Goal: Task Accomplishment & Management: Use online tool/utility

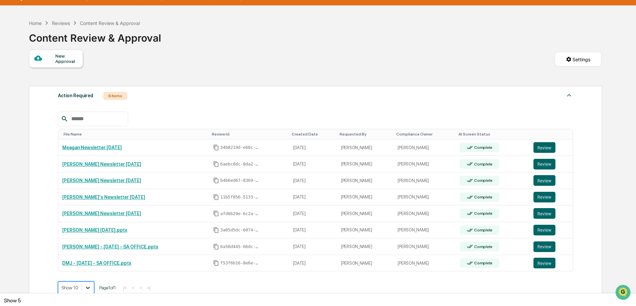
scroll to position [65, 0]
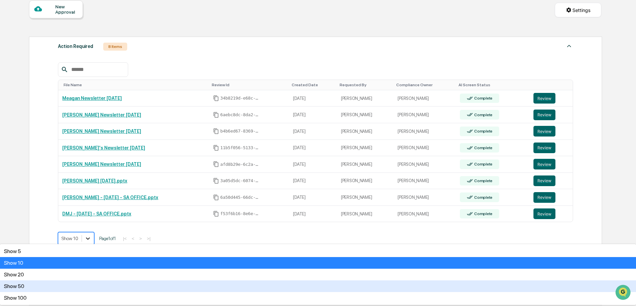
click at [92, 287] on body "Calendar Manage Tasks Reviews Approval Management Company People, Data, Setting…" at bounding box center [318, 164] width 636 height 459
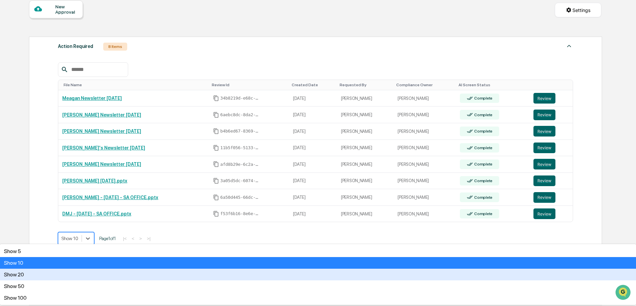
click at [82, 280] on div "Show 20" at bounding box center [318, 275] width 636 height 12
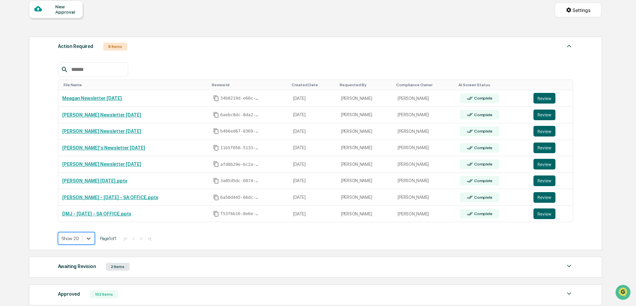
click at [29, 103] on div "Action Required 8 Items File Name Review Id Created Date Requested By Complianc…" at bounding box center [315, 144] width 573 height 214
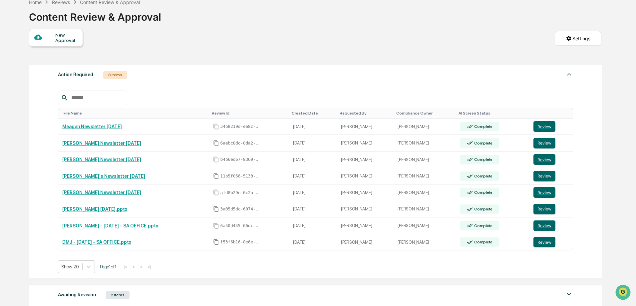
scroll to position [31, 0]
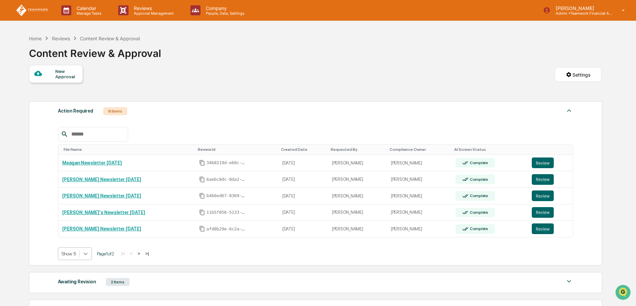
scroll to position [15, 0]
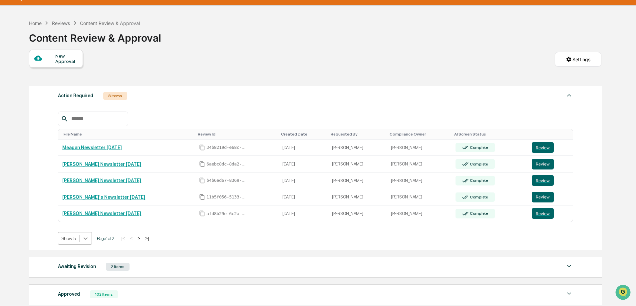
click at [85, 257] on body "Calendar Manage Tasks Reviews Approval Management Company People, Data, Setting…" at bounding box center [318, 189] width 636 height 409
click at [78, 273] on div "Show 20" at bounding box center [75, 275] width 34 height 11
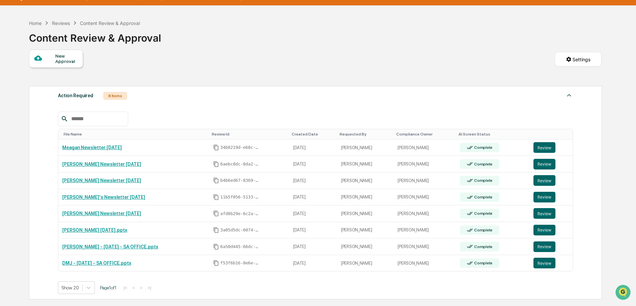
click at [403, 289] on div "Show 20 Page 1 of 1 |< < > >|" at bounding box center [315, 288] width 515 height 13
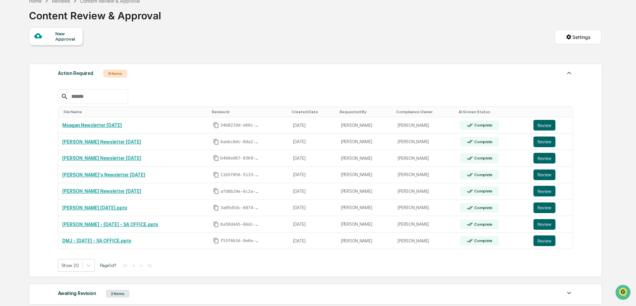
scroll to position [49, 0]
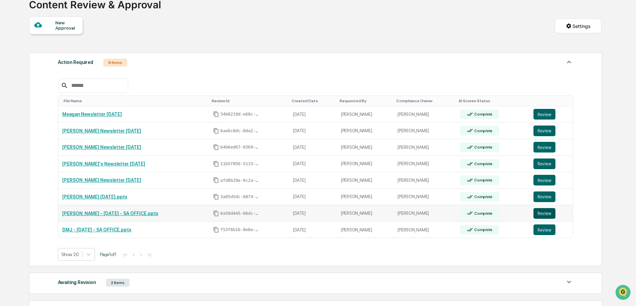
click at [543, 214] on button "Review" at bounding box center [545, 213] width 22 height 11
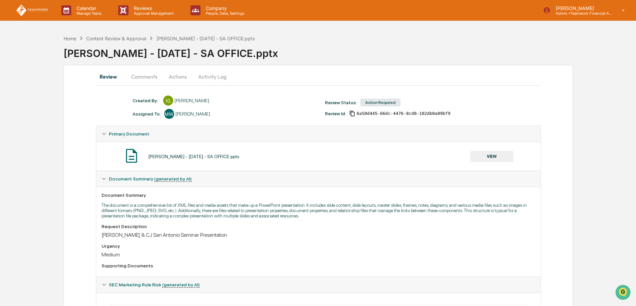
click at [176, 78] on button "Actions" at bounding box center [178, 77] width 30 height 16
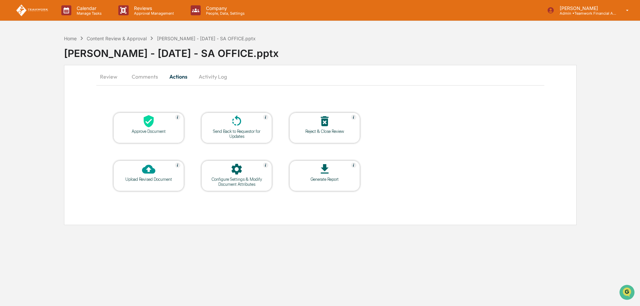
click at [153, 175] on icon at bounding box center [148, 169] width 13 height 13
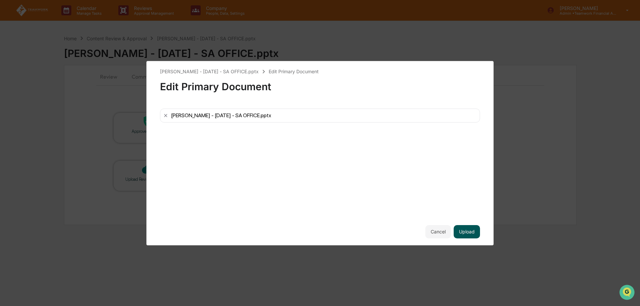
click at [470, 232] on button "Upload" at bounding box center [467, 231] width 26 height 13
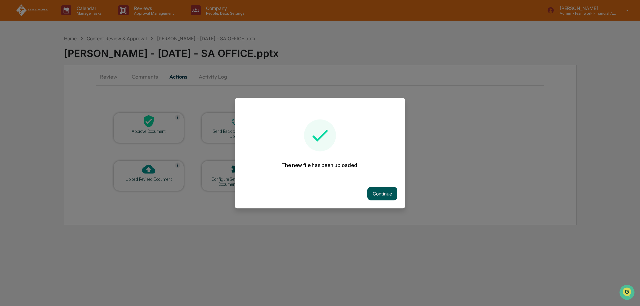
click at [377, 196] on button "Continue" at bounding box center [382, 193] width 30 height 13
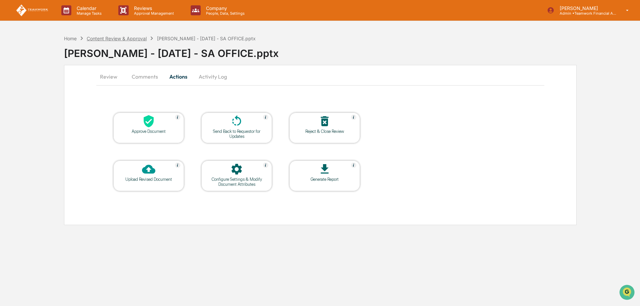
click at [129, 37] on div "Content Review & Approval" at bounding box center [117, 39] width 60 height 6
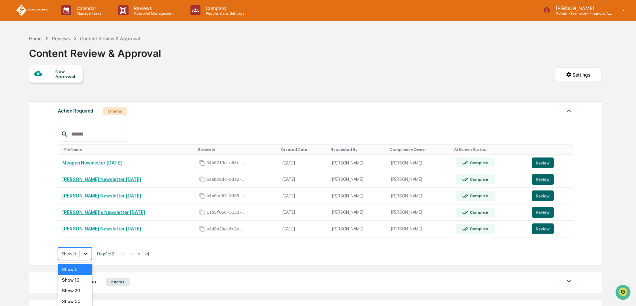
scroll to position [15, 0]
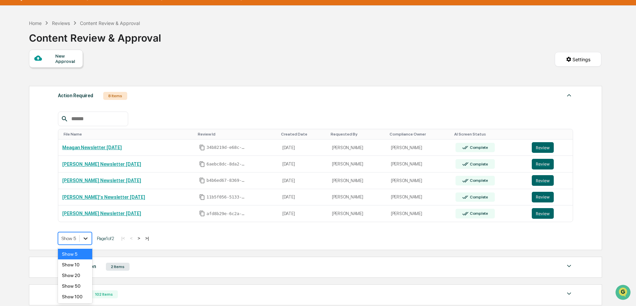
click at [84, 257] on body "Calendar Manage Tasks Reviews Approval Management Company People, Data, Setting…" at bounding box center [318, 189] width 636 height 409
click at [83, 266] on div "Show 10" at bounding box center [75, 265] width 34 height 11
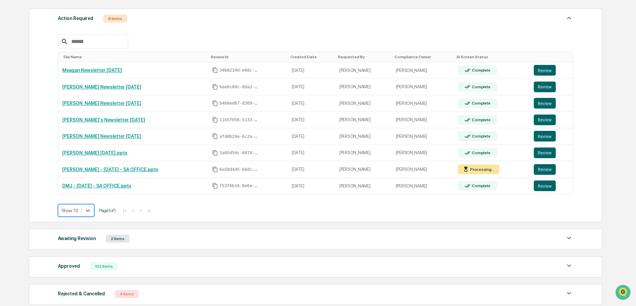
scroll to position [82, 0]
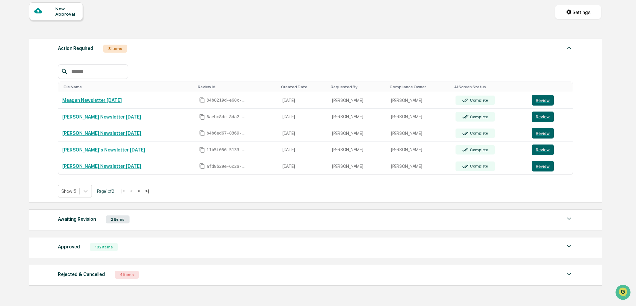
scroll to position [67, 0]
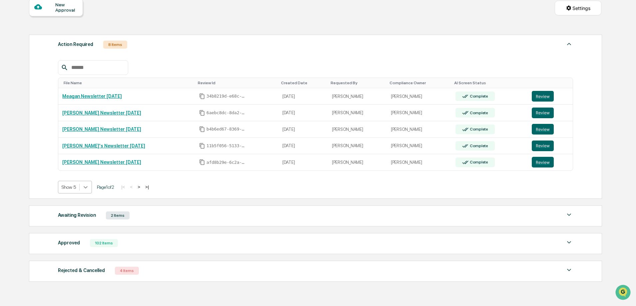
click at [85, 187] on icon at bounding box center [86, 187] width 4 height 2
click at [75, 216] on div "Show 10" at bounding box center [75, 213] width 34 height 11
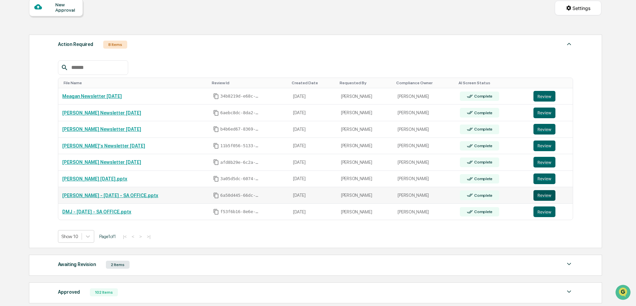
click at [543, 194] on button "Review" at bounding box center [545, 195] width 22 height 11
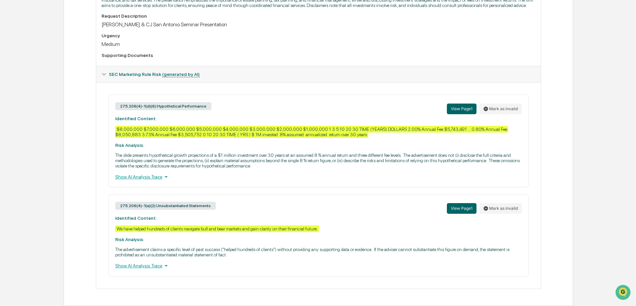
scroll to position [216, 0]
click at [144, 176] on div "Show AI Analysis Trace" at bounding box center [318, 176] width 407 height 7
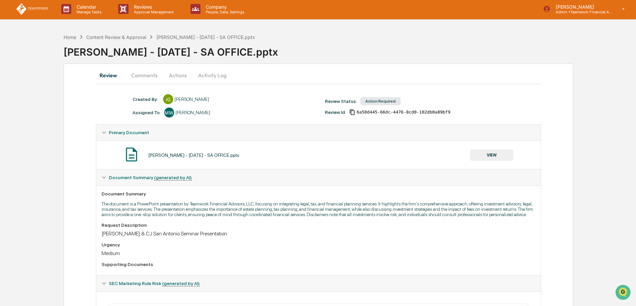
scroll to position [0, 0]
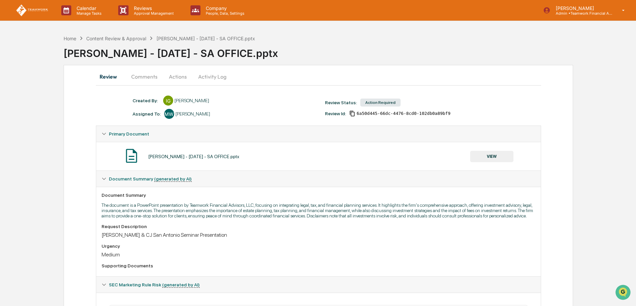
click at [175, 74] on button "Actions" at bounding box center [178, 77] width 30 height 16
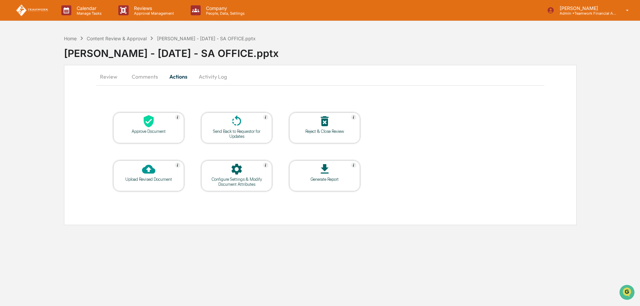
click at [148, 177] on div "Upload Revised Document" at bounding box center [149, 179] width 60 height 5
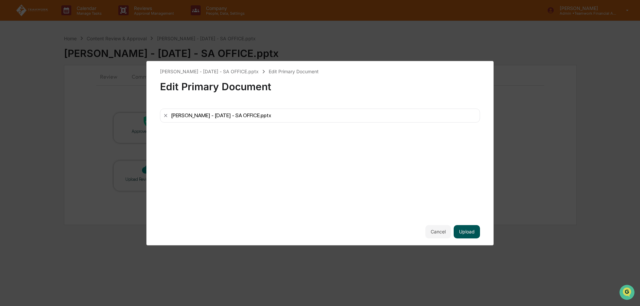
click at [474, 228] on button "Upload" at bounding box center [467, 231] width 26 height 13
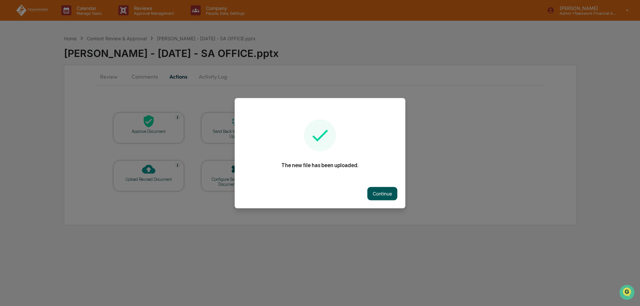
click at [386, 197] on button "Continue" at bounding box center [382, 193] width 30 height 13
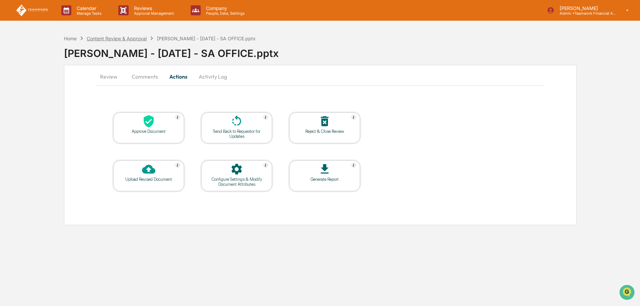
click at [121, 40] on div "Content Review & Approval" at bounding box center [117, 39] width 60 height 6
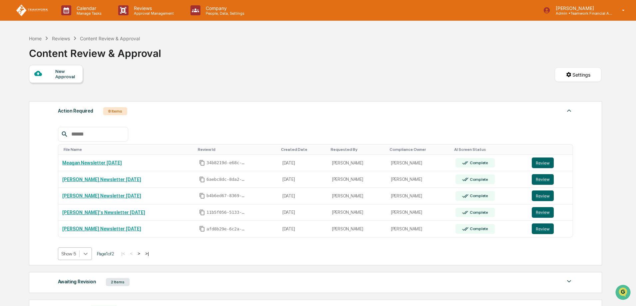
click at [86, 257] on body "Calendar Manage Tasks Reviews Approval Management Company People, Data, Setting…" at bounding box center [318, 204] width 636 height 409
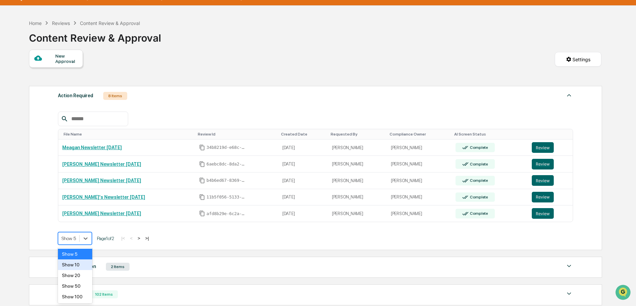
click at [73, 265] on div "Show 10" at bounding box center [75, 265] width 34 height 11
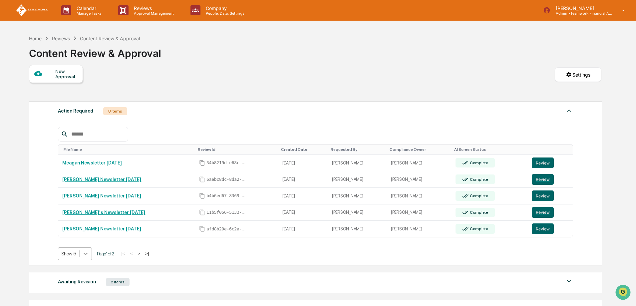
scroll to position [15, 0]
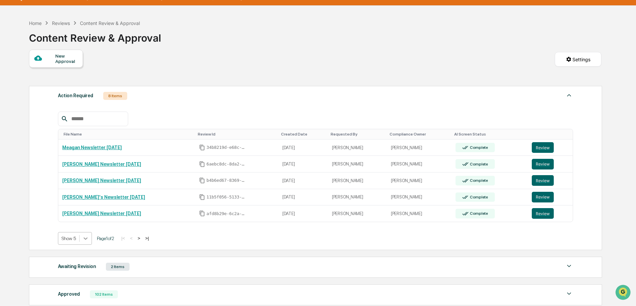
click at [88, 254] on body "Calendar Manage Tasks Reviews Approval Management Company People, Data, Setting…" at bounding box center [318, 189] width 636 height 409
click at [77, 268] on div "Show 10" at bounding box center [75, 265] width 34 height 11
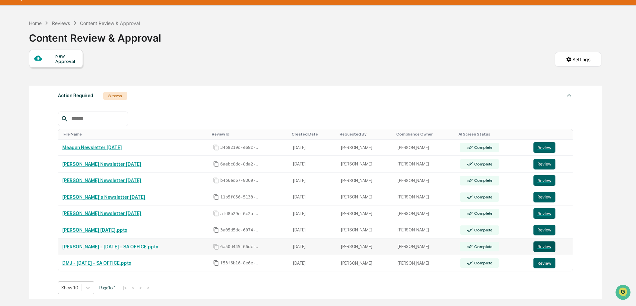
click at [541, 248] on button "Review" at bounding box center [545, 247] width 22 height 11
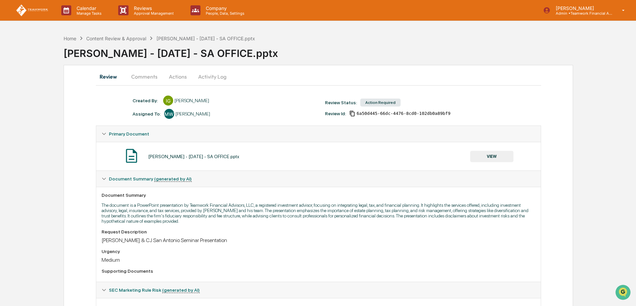
click at [175, 75] on button "Actions" at bounding box center [178, 77] width 30 height 16
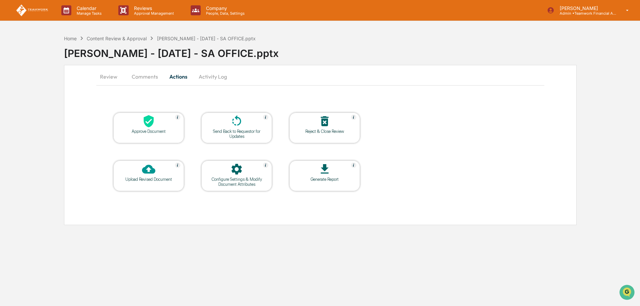
click at [149, 125] on icon at bounding box center [149, 121] width 10 height 12
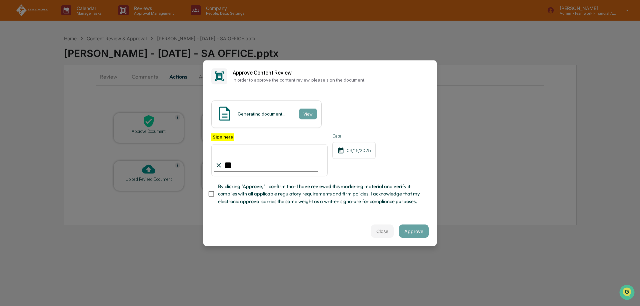
type input "*"
type input "**********"
click at [414, 234] on button "Approve" at bounding box center [414, 231] width 30 height 13
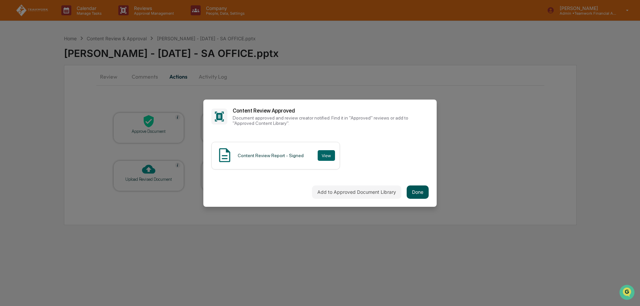
click at [418, 190] on button "Done" at bounding box center [418, 192] width 22 height 13
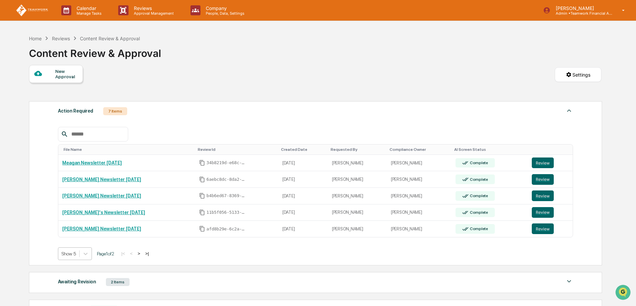
scroll to position [15, 0]
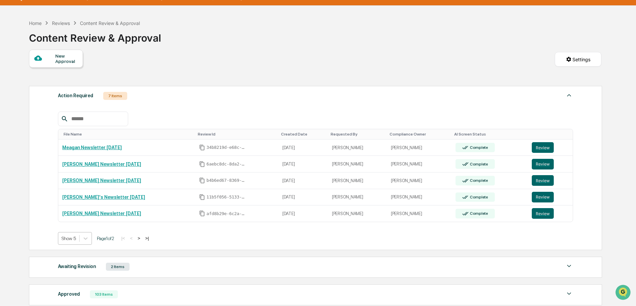
click at [68, 253] on body "Calendar Manage Tasks Reviews Approval Management Company People, Data, Setting…" at bounding box center [318, 189] width 636 height 409
click at [77, 266] on div "Show 10" at bounding box center [75, 265] width 34 height 11
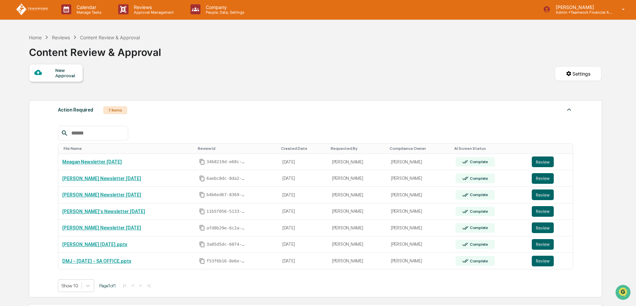
scroll to position [0, 0]
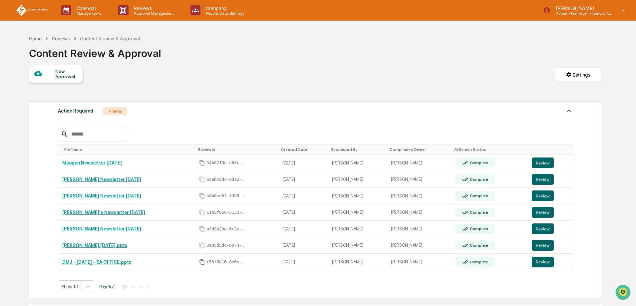
click at [172, 58] on div "Home Reviews Content Review & Approval Content Review & Approval" at bounding box center [315, 48] width 573 height 33
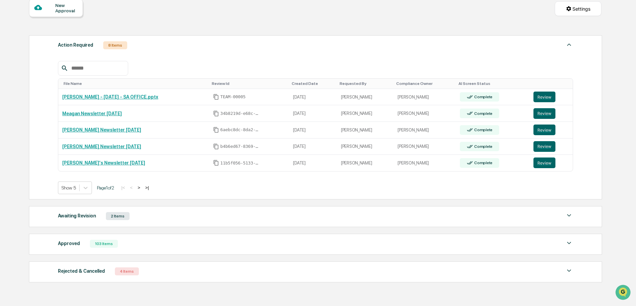
scroll to position [67, 0]
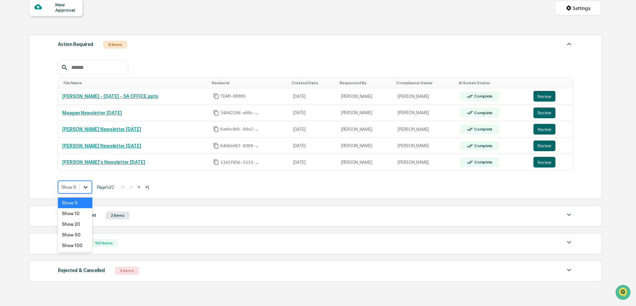
click at [86, 190] on icon at bounding box center [85, 187] width 7 height 7
click at [71, 214] on div "Show 10" at bounding box center [75, 213] width 34 height 11
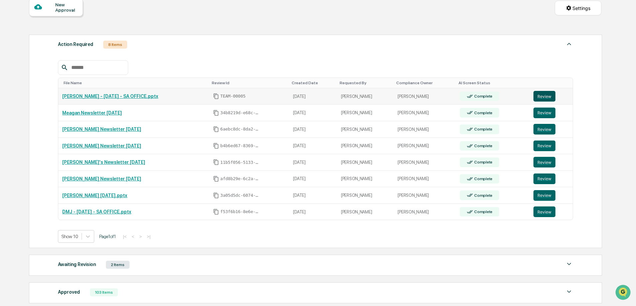
click at [548, 97] on button "Review" at bounding box center [545, 96] width 22 height 11
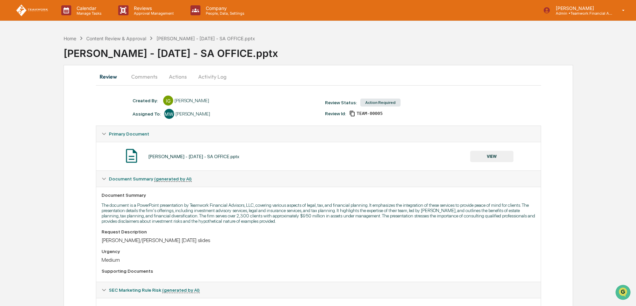
click at [174, 78] on button "Actions" at bounding box center [178, 77] width 30 height 16
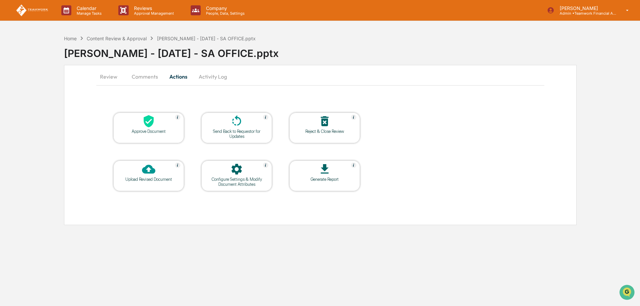
click at [140, 112] on td "Approve Document" at bounding box center [148, 127] width 71 height 31
click at [142, 119] on div at bounding box center [148, 122] width 67 height 14
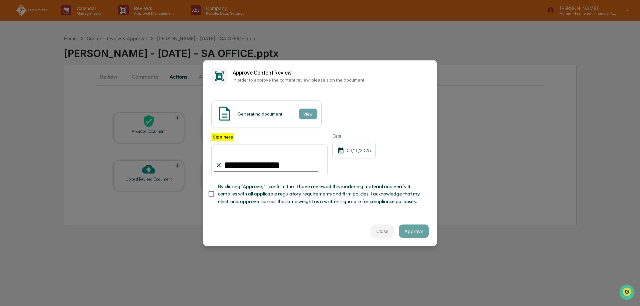
type input "**********"
click at [328, 216] on div "**********" at bounding box center [319, 153] width 233 height 186
click at [255, 222] on div "Close Approve" at bounding box center [319, 231] width 233 height 29
click at [412, 235] on button "Approve" at bounding box center [414, 231] width 30 height 13
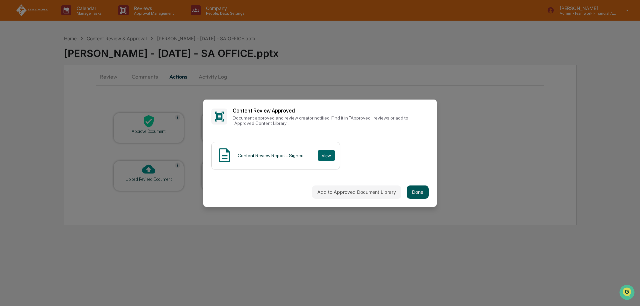
click at [422, 193] on button "Done" at bounding box center [418, 192] width 22 height 13
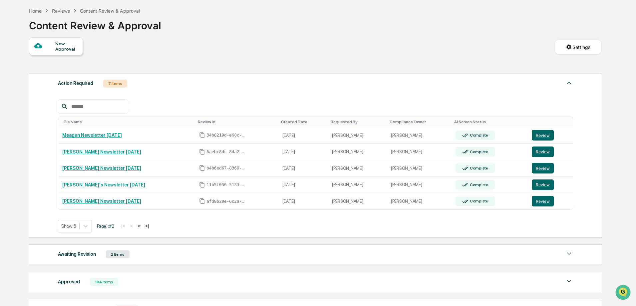
scroll to position [67, 0]
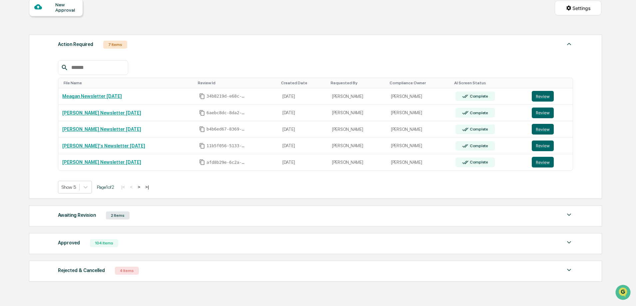
click at [117, 216] on div "2 Items" at bounding box center [118, 216] width 24 height 8
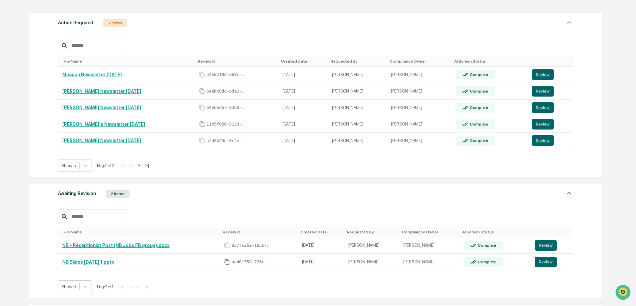
scroll to position [100, 0]
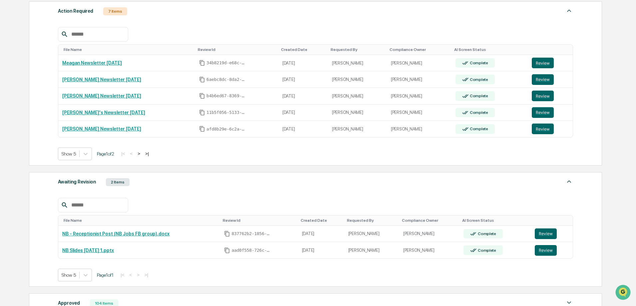
click at [295, 193] on div "File Name Review Id Created Date Requested By Compliance Owner AI Screen Status…" at bounding box center [315, 235] width 515 height 94
